Goal: Check status: Check status

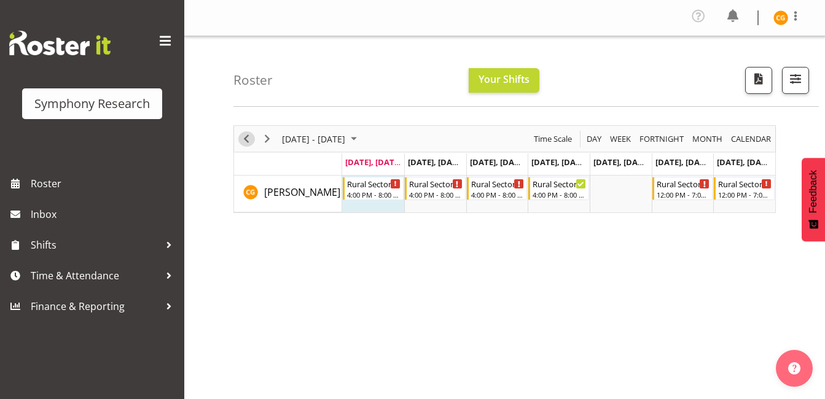
click at [251, 138] on span "Previous" at bounding box center [246, 139] width 15 height 15
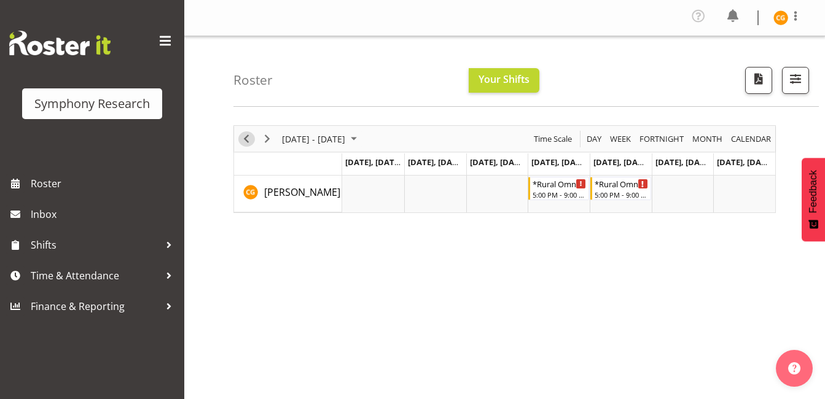
click at [243, 139] on span "Previous" at bounding box center [246, 139] width 15 height 15
click at [265, 137] on span "Next" at bounding box center [267, 139] width 15 height 15
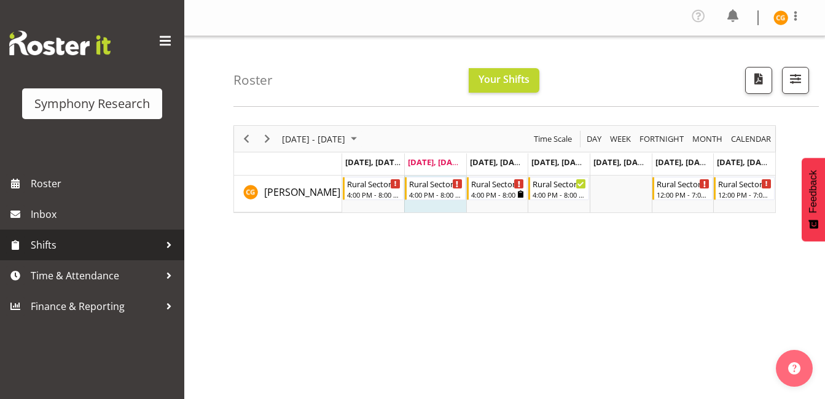
click at [89, 244] on span "Shifts" at bounding box center [95, 245] width 129 height 18
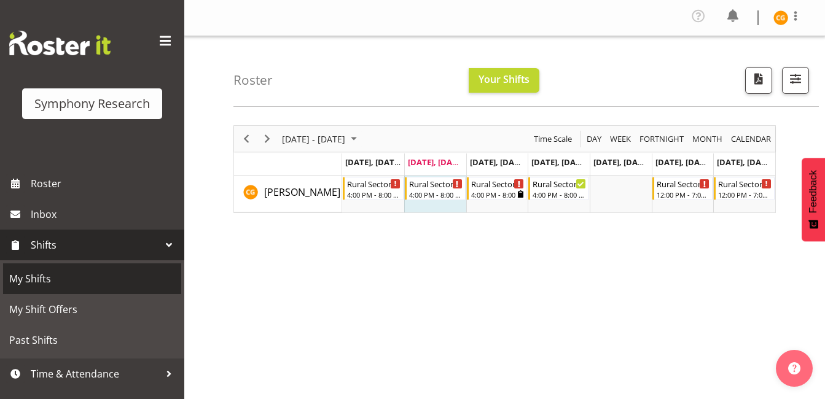
click at [95, 283] on span "My Shifts" at bounding box center [92, 279] width 166 height 18
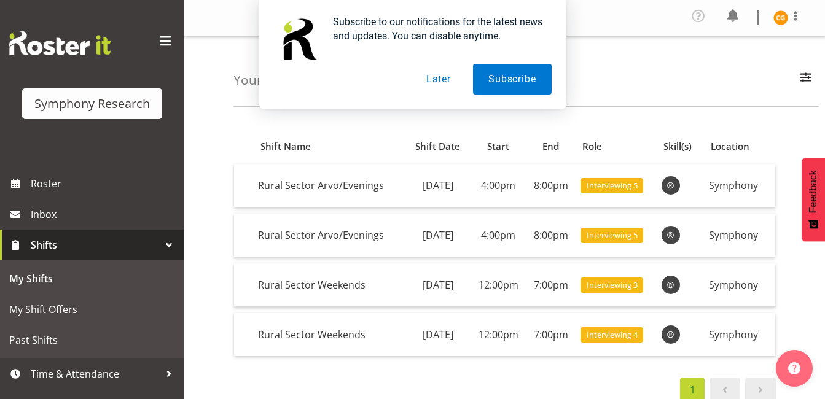
click at [452, 76] on button "Later" at bounding box center [438, 79] width 55 height 31
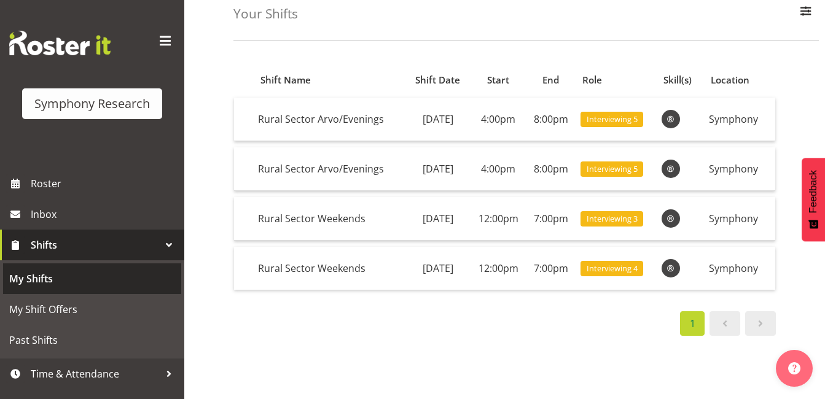
scroll to position [21, 0]
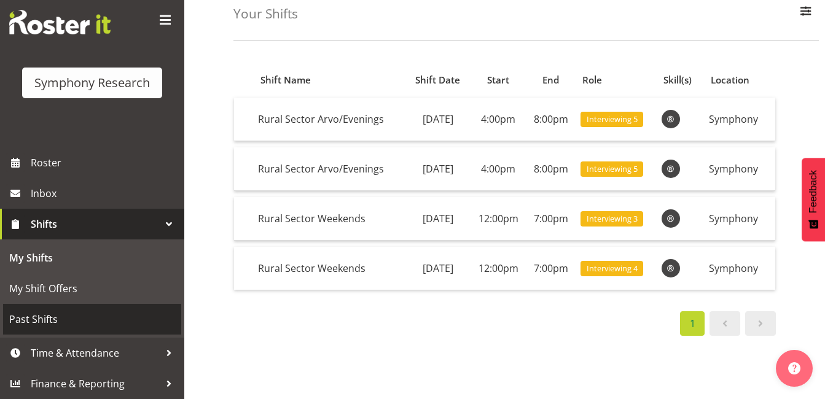
click at [65, 319] on span "Past Shifts" at bounding box center [92, 319] width 166 height 18
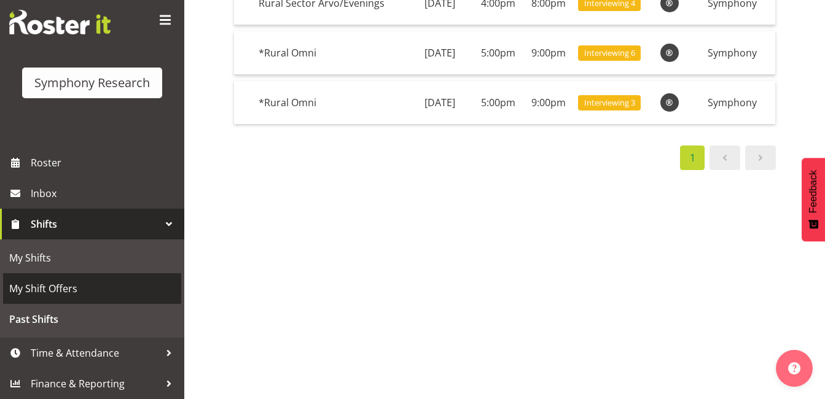
scroll to position [218, 0]
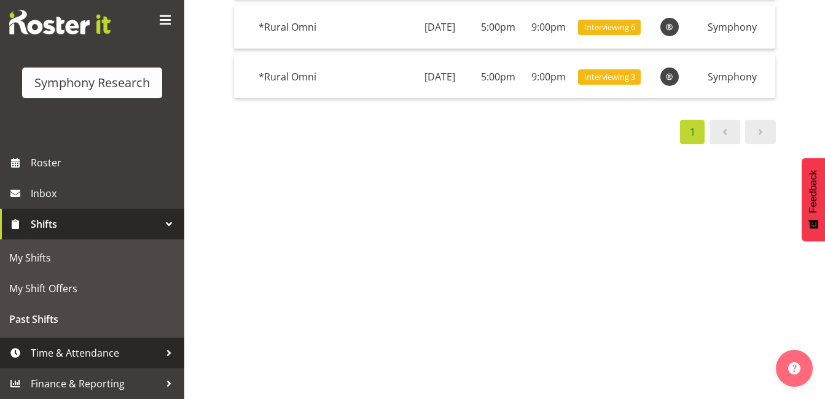
click at [65, 353] on span "Time & Attendance" at bounding box center [95, 353] width 129 height 18
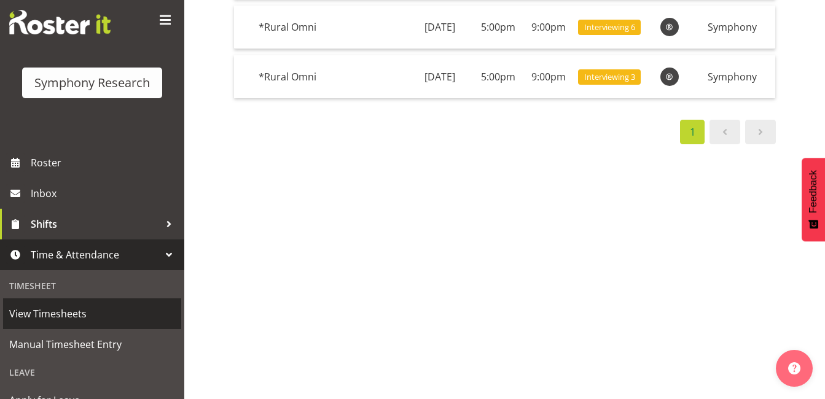
click at [89, 306] on span "View Timesheets" at bounding box center [92, 314] width 166 height 18
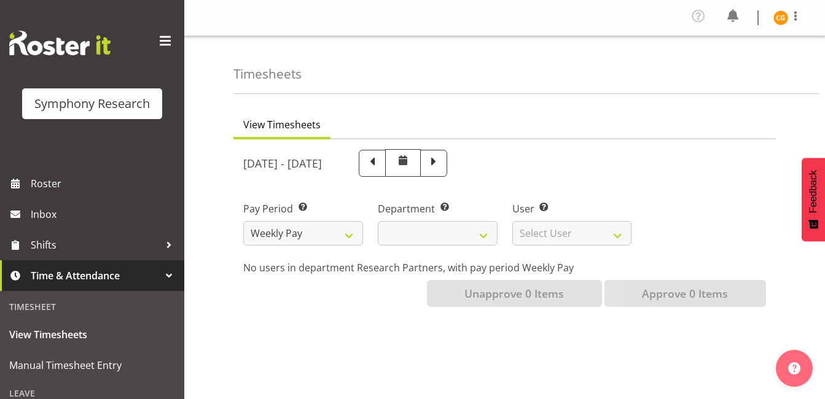
select select
